Goal: Task Accomplishment & Management: Use online tool/utility

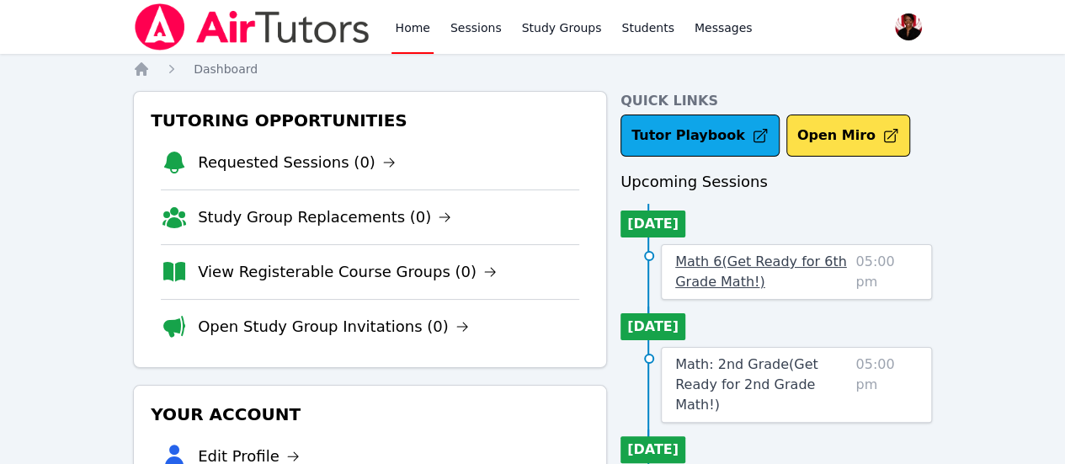
click at [751, 265] on span "Math 6 ( Get Ready for 6th Grade Math! )" at bounding box center [761, 271] width 172 height 36
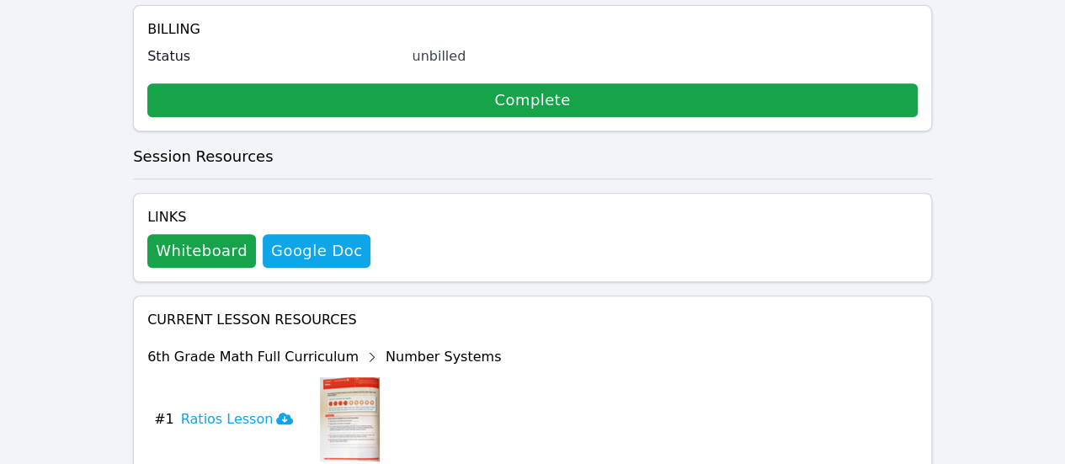
scroll to position [387, 0]
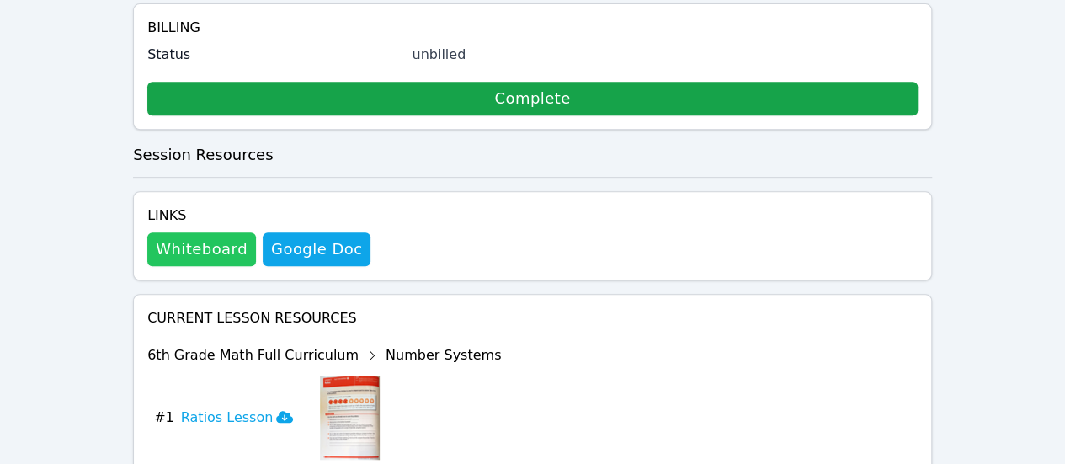
click at [174, 232] on button "Whiteboard" at bounding box center [201, 249] width 109 height 34
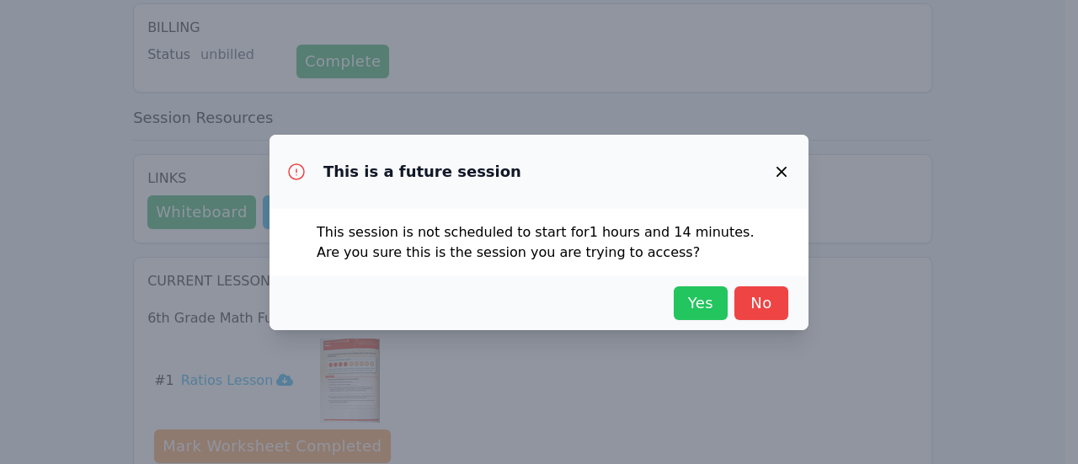
click at [686, 311] on span "Yes" at bounding box center [700, 303] width 37 height 24
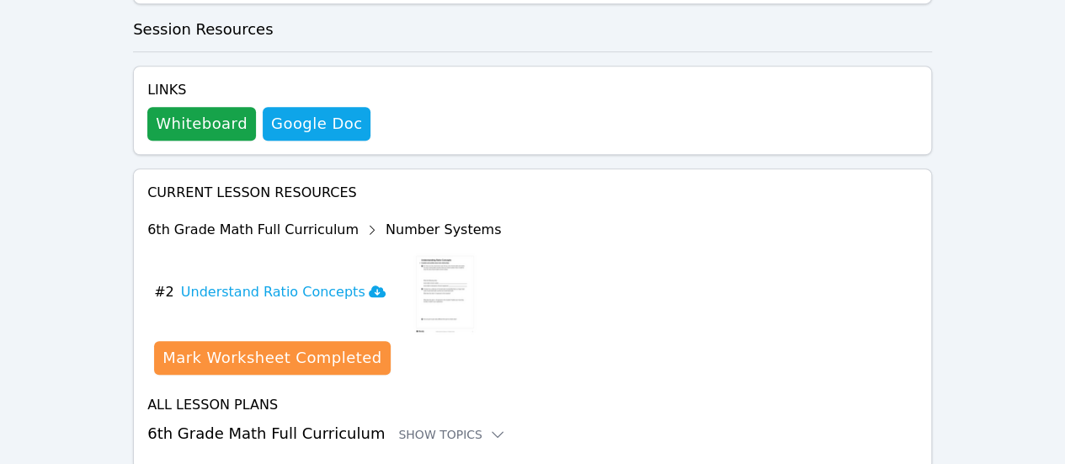
scroll to position [532, 0]
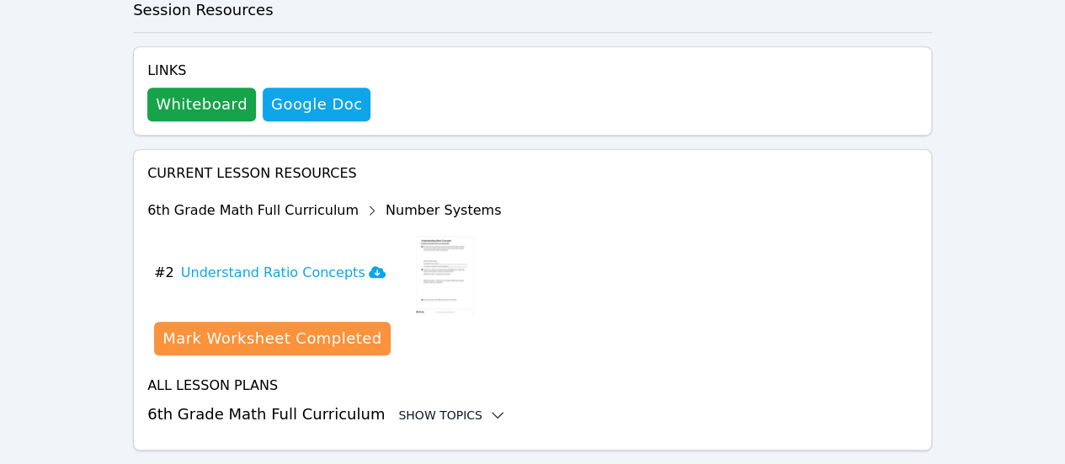
click at [404, 407] on div "Show Topics" at bounding box center [452, 415] width 108 height 17
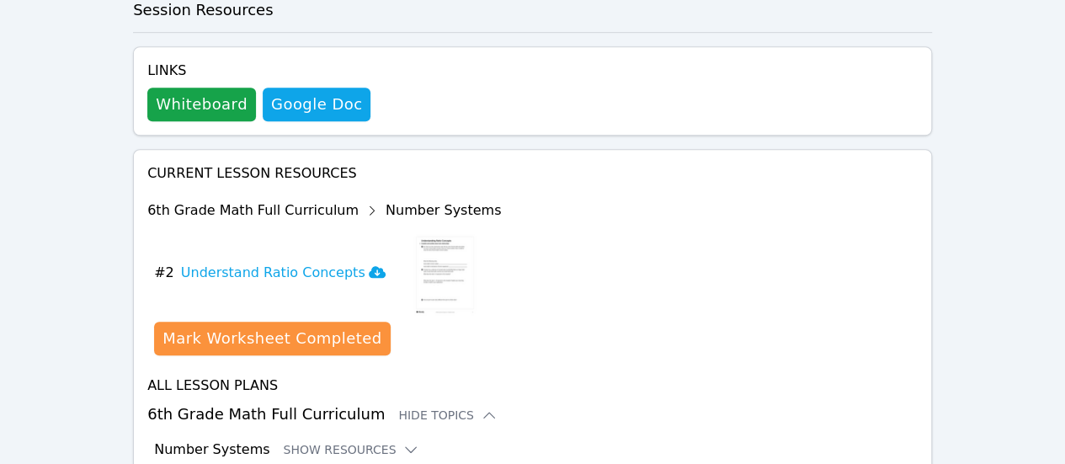
scroll to position [670, 0]
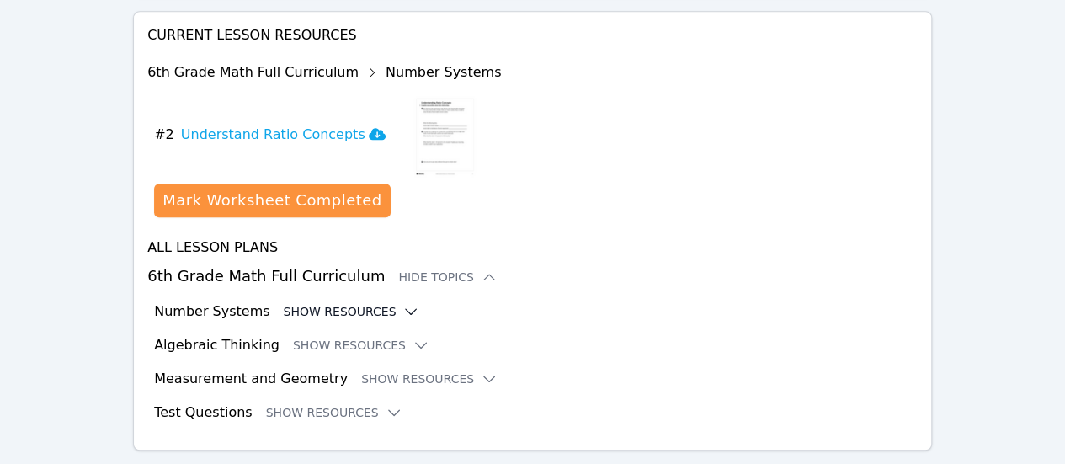
click at [358, 303] on button "Show Resources" at bounding box center [351, 311] width 136 height 17
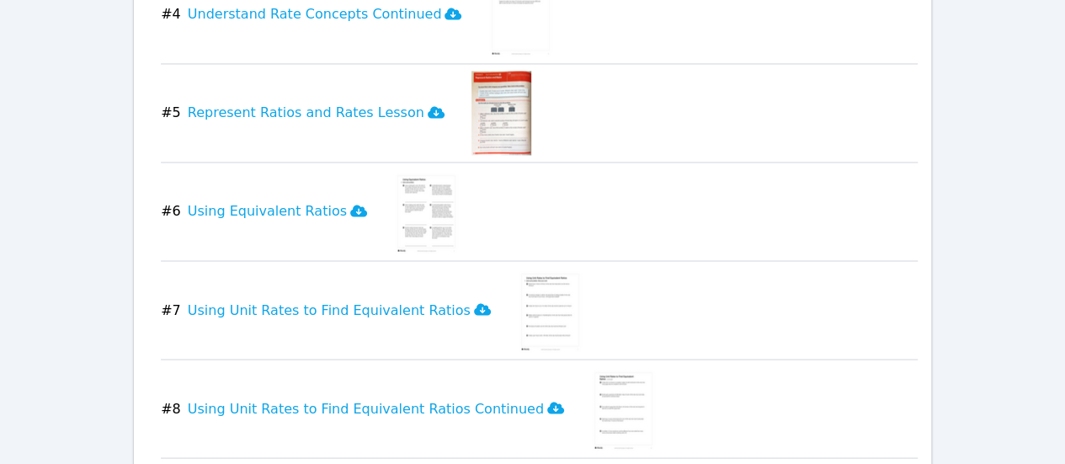
scroll to position [1400, 0]
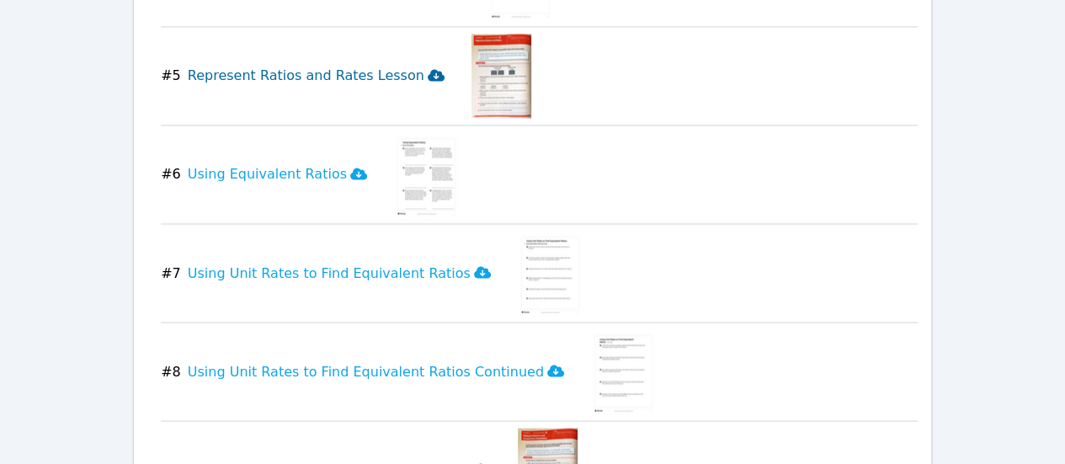
click at [428, 69] on icon at bounding box center [436, 75] width 17 height 12
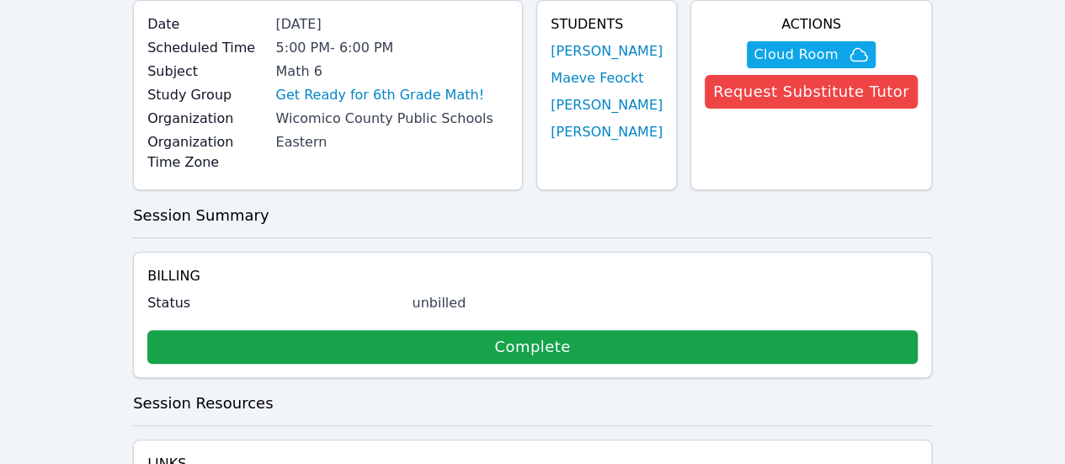
scroll to position [0, 0]
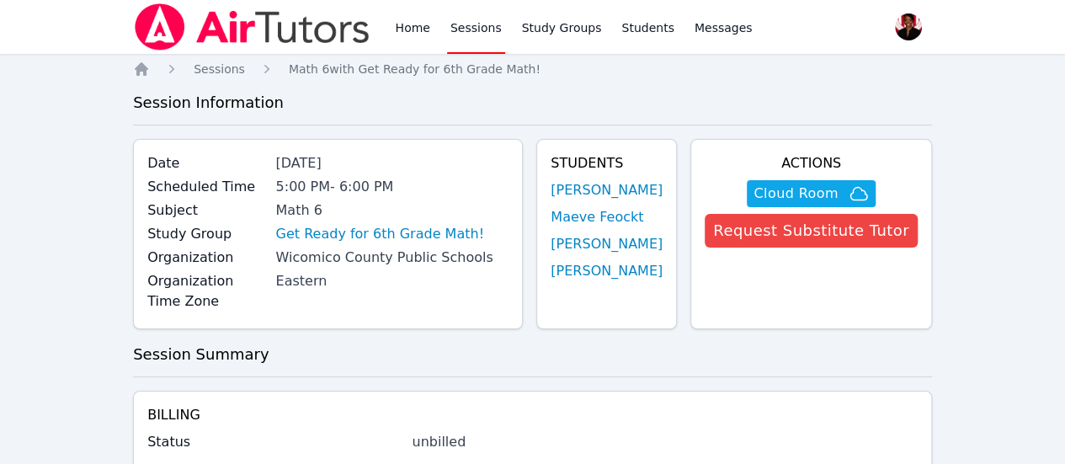
click at [442, 29] on div "Home Sessions Study Groups Students Messages" at bounding box center [574, 27] width 364 height 54
click at [413, 26] on link "Home" at bounding box center [412, 27] width 41 height 54
